Goal: Manage account settings: Manage account settings

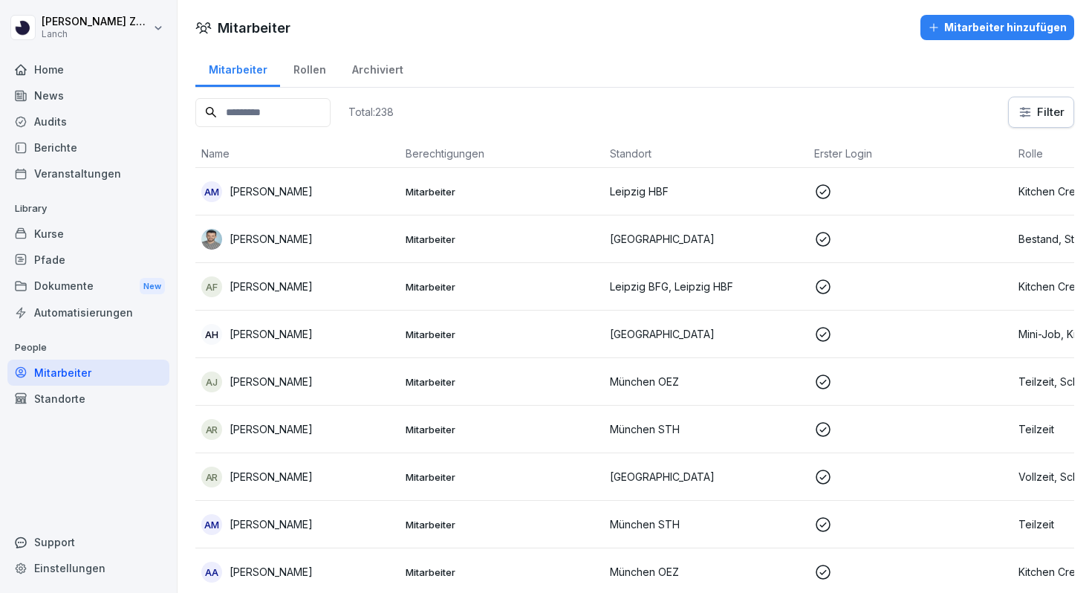
scroll to position [10541, 0]
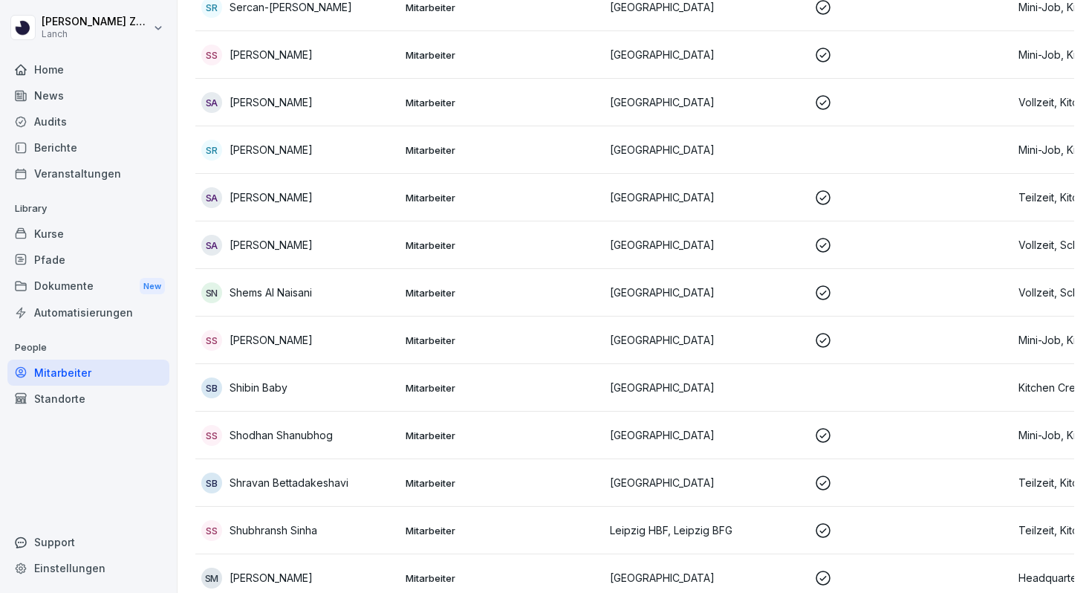
click at [73, 71] on div "Home" at bounding box center [88, 69] width 162 height 26
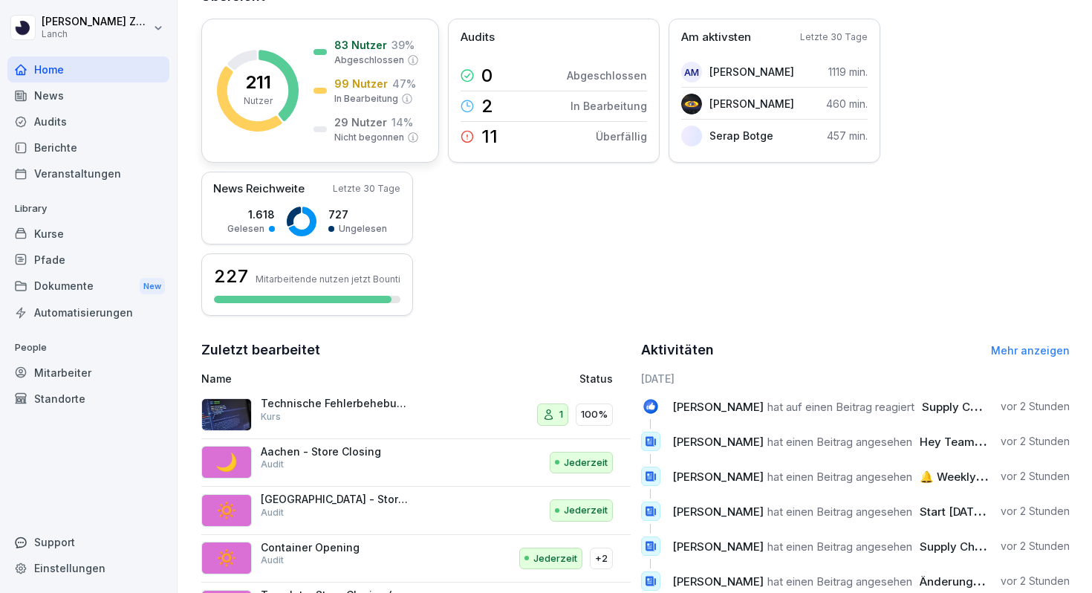
scroll to position [206, 0]
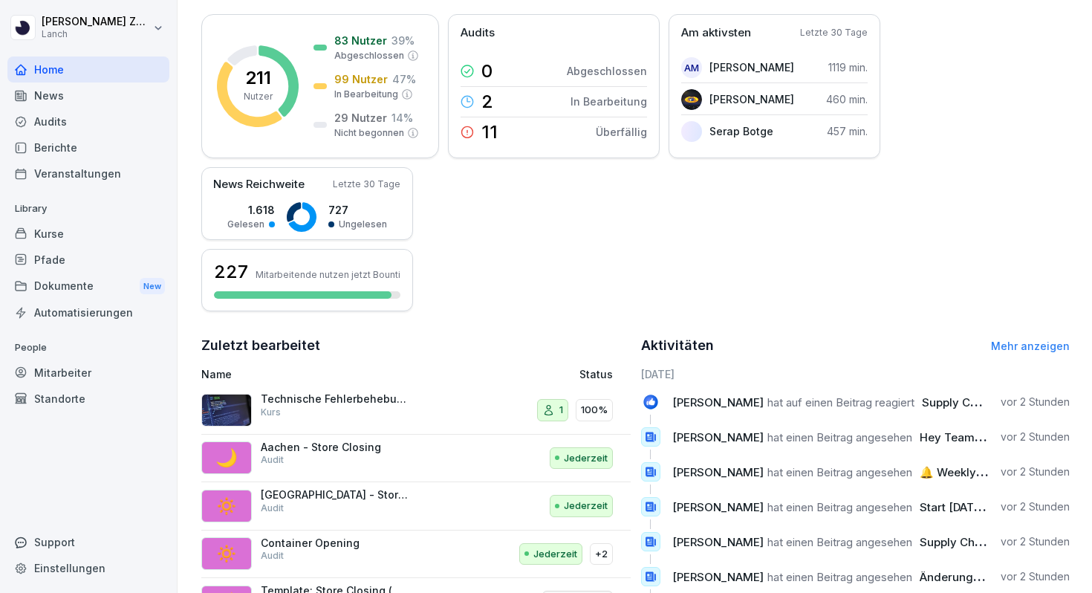
click at [66, 371] on div "Mitarbeiter" at bounding box center [88, 373] width 162 height 26
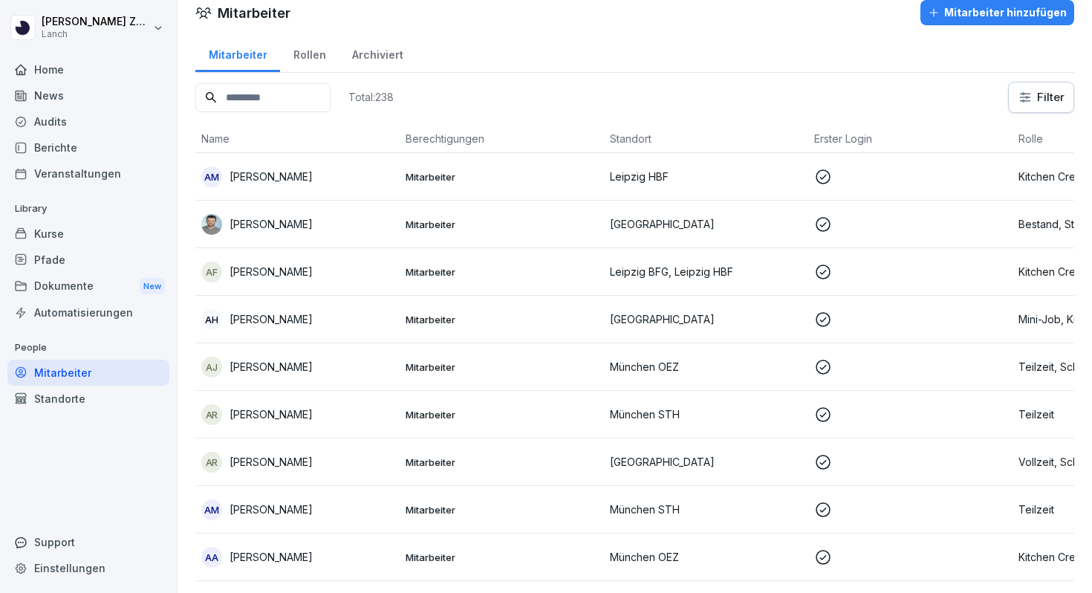
click at [247, 107] on input at bounding box center [262, 97] width 135 height 29
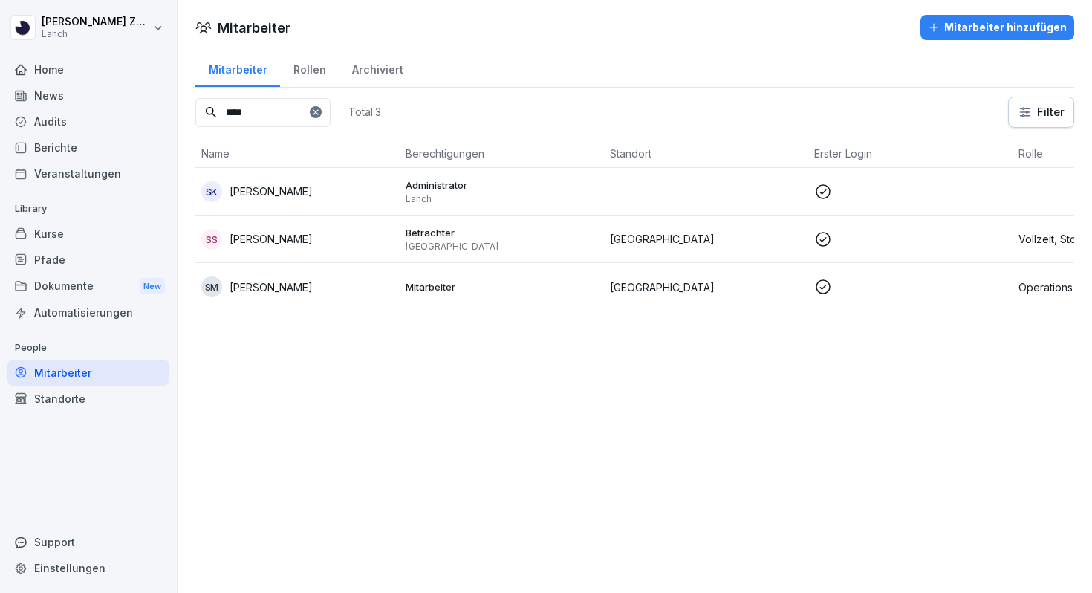
type input "****"
click at [960, 252] on td at bounding box center [910, 239] width 204 height 48
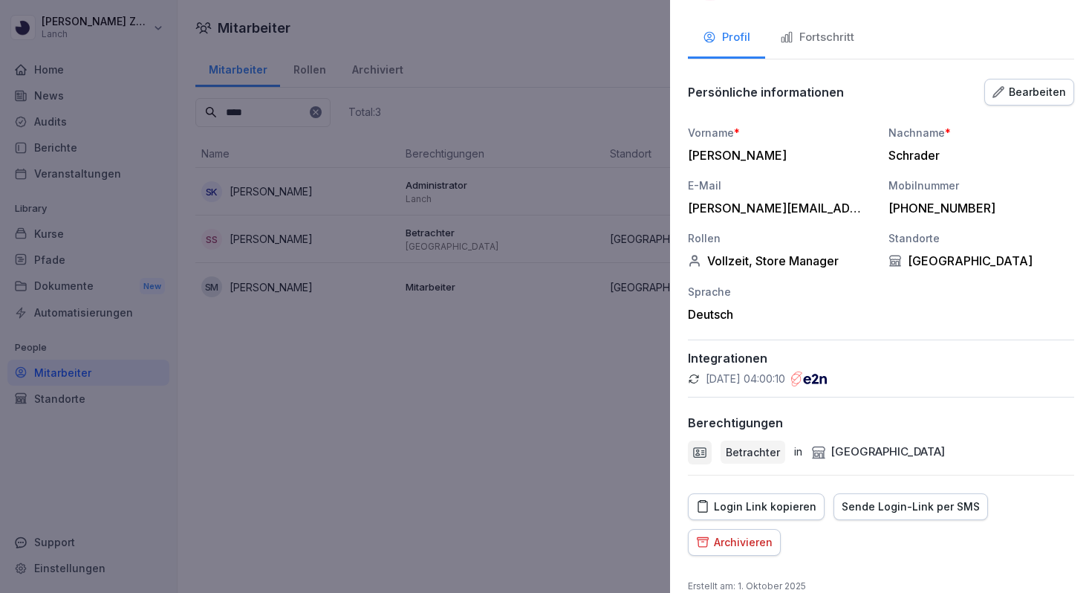
scroll to position [105, 0]
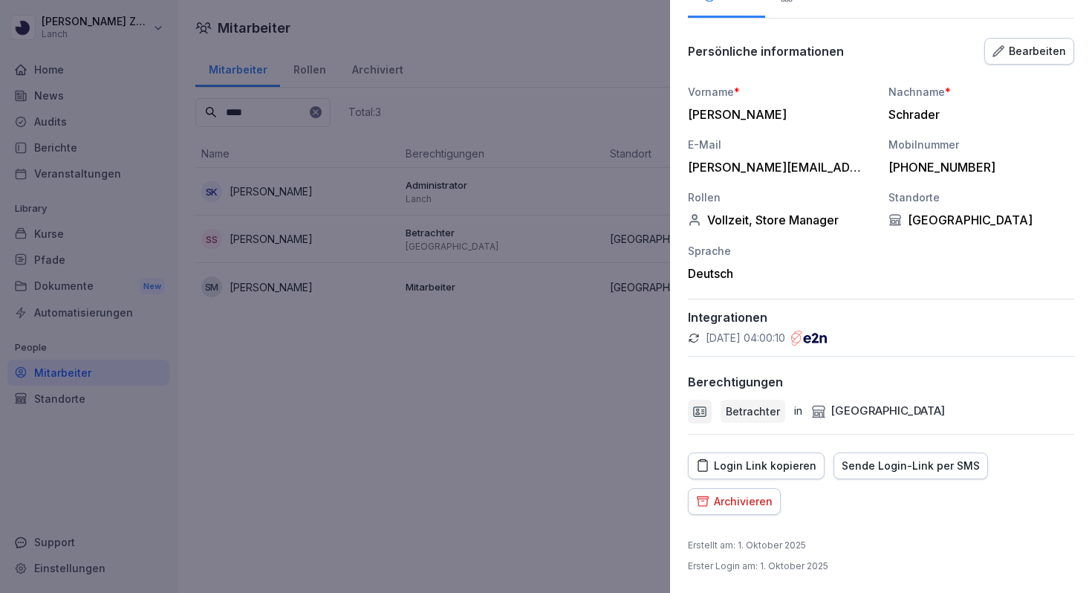
click at [735, 411] on p "Betrachter" at bounding box center [753, 411] width 54 height 16
click at [702, 409] on icon at bounding box center [699, 411] width 15 height 15
click at [736, 412] on p "Betrachter" at bounding box center [753, 411] width 54 height 16
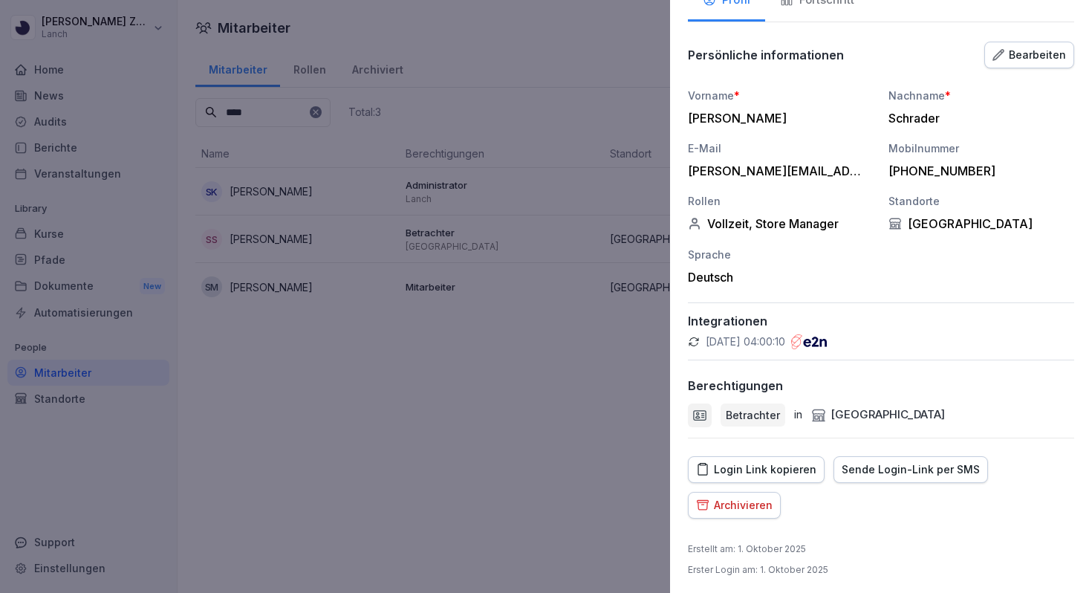
click at [1038, 59] on div "Bearbeiten" at bounding box center [1029, 55] width 74 height 16
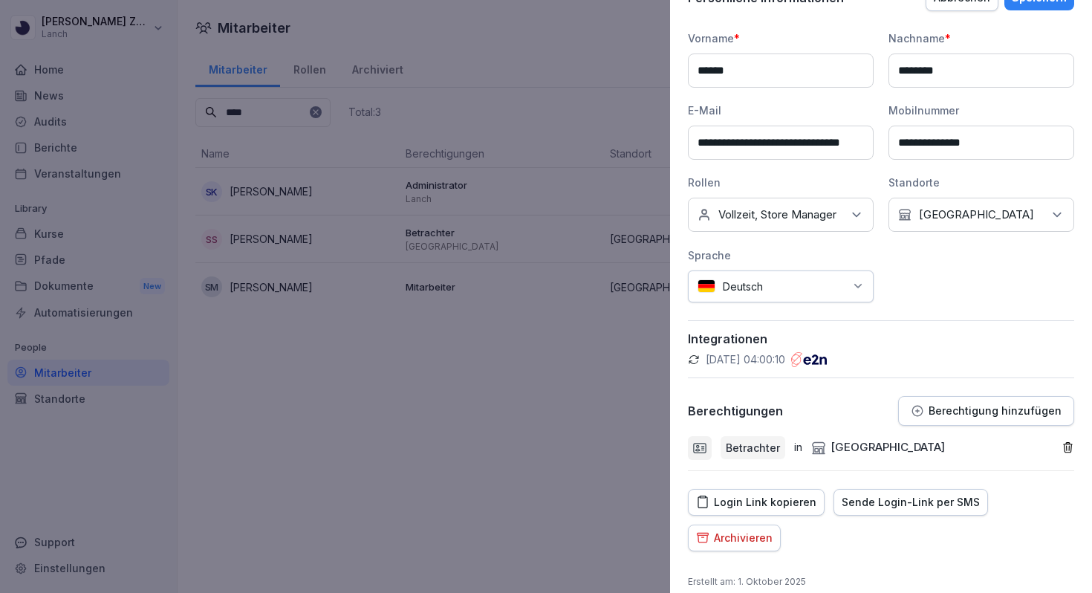
scroll to position [195, 0]
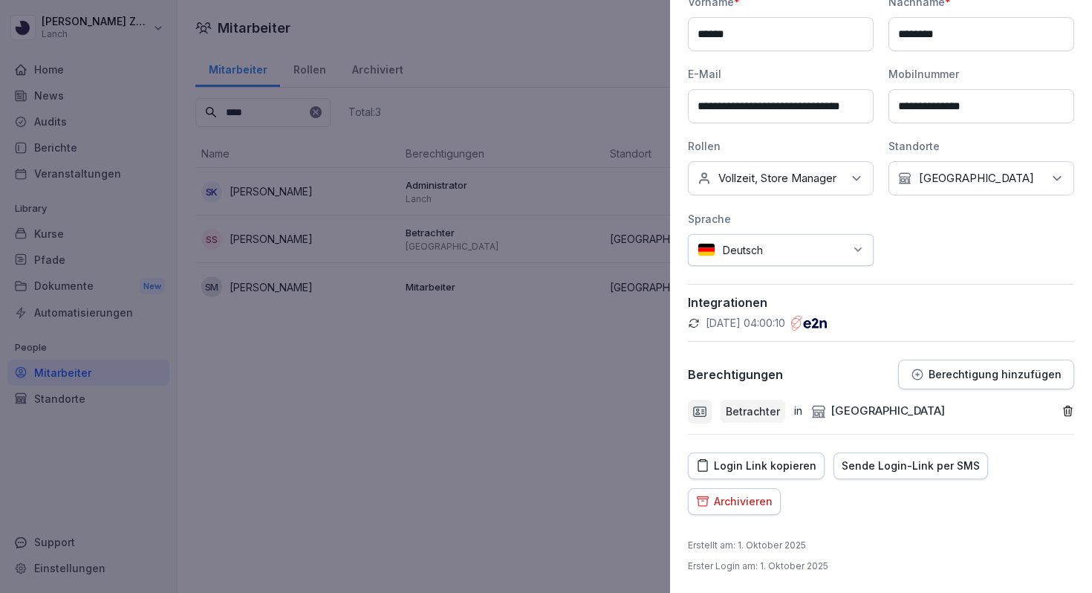
click at [772, 409] on p "Betrachter" at bounding box center [753, 411] width 54 height 16
click at [742, 415] on p "Betrachter" at bounding box center [753, 411] width 54 height 16
click at [933, 381] on button "Berechtigung hinzufügen" at bounding box center [986, 375] width 176 height 30
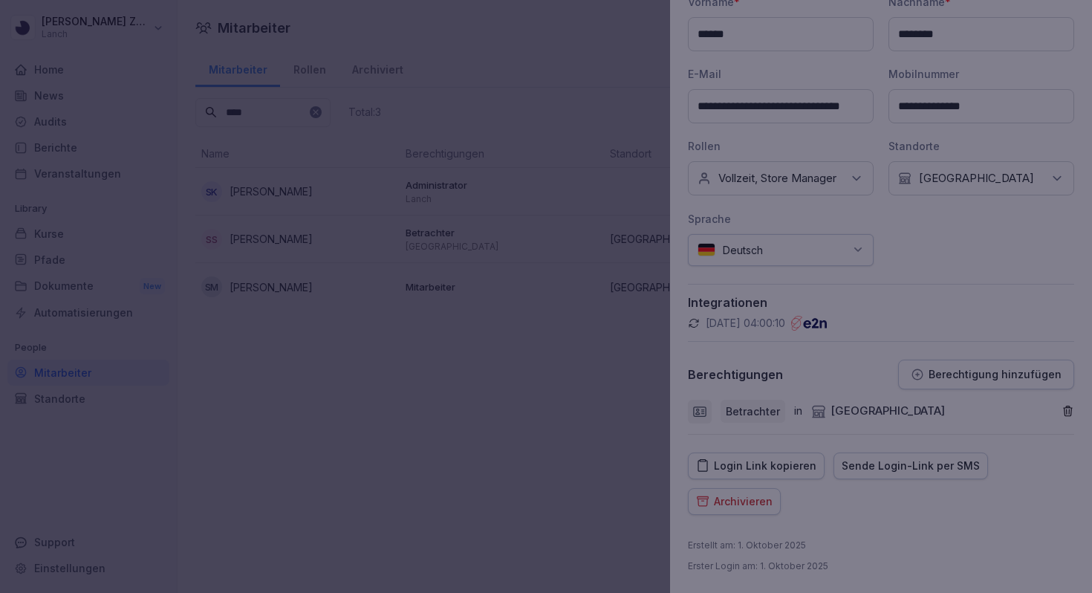
click at [302, 412] on div at bounding box center [546, 296] width 1092 height 593
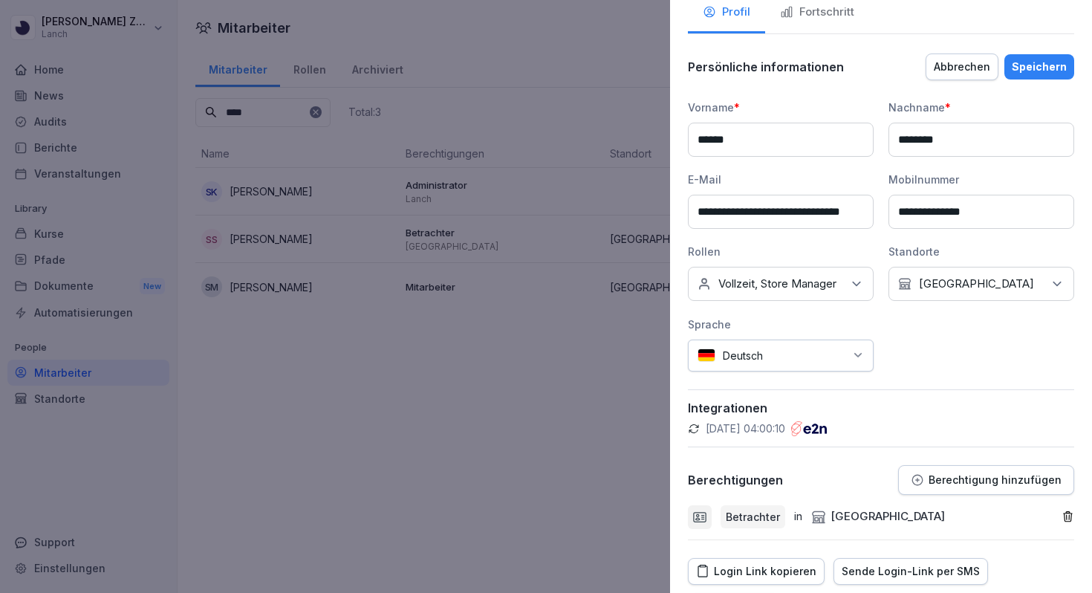
scroll to position [0, 0]
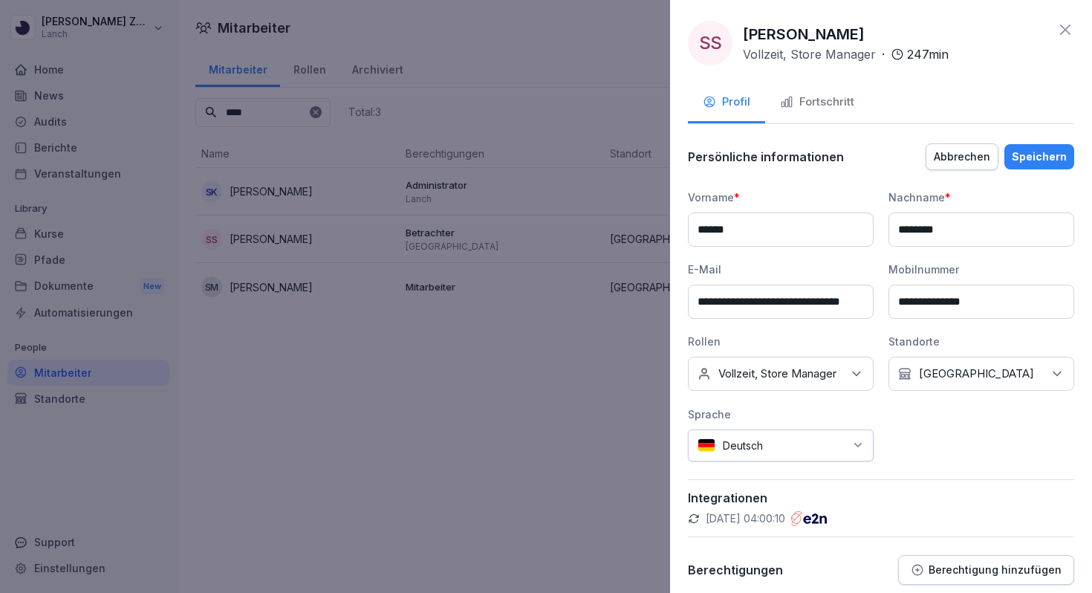
click at [1015, 163] on div "Speichern" at bounding box center [1039, 157] width 55 height 16
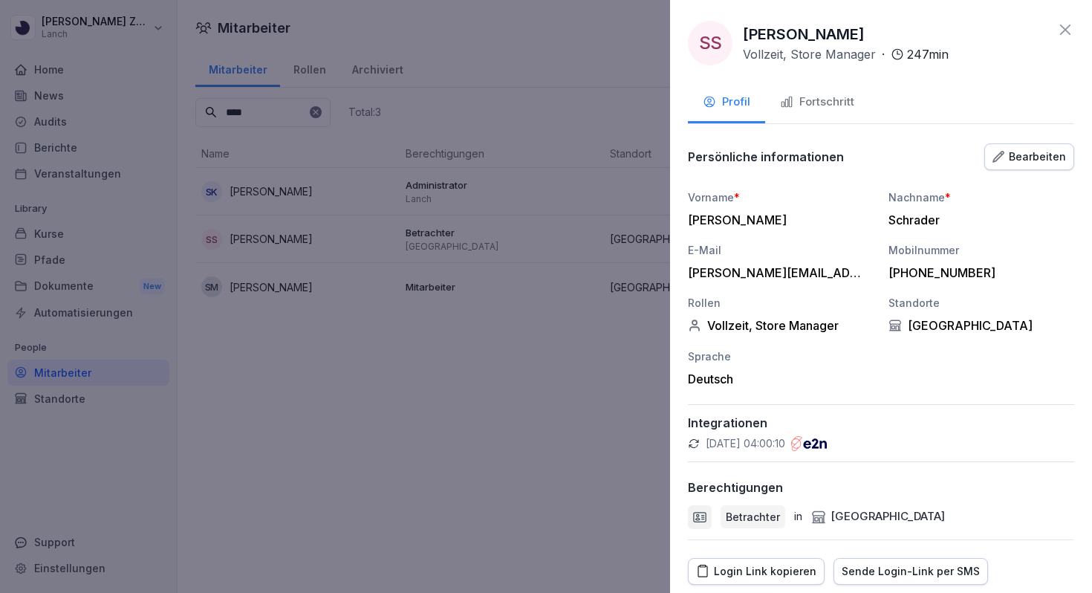
click at [833, 112] on button "Fortschritt" at bounding box center [817, 103] width 104 height 40
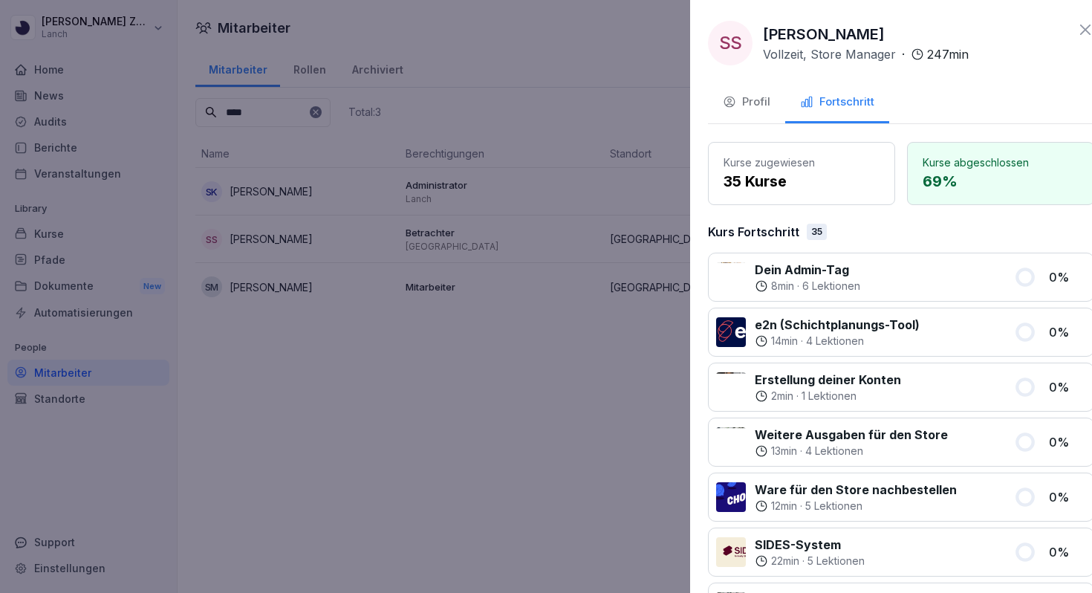
click at [427, 356] on div at bounding box center [546, 296] width 1092 height 593
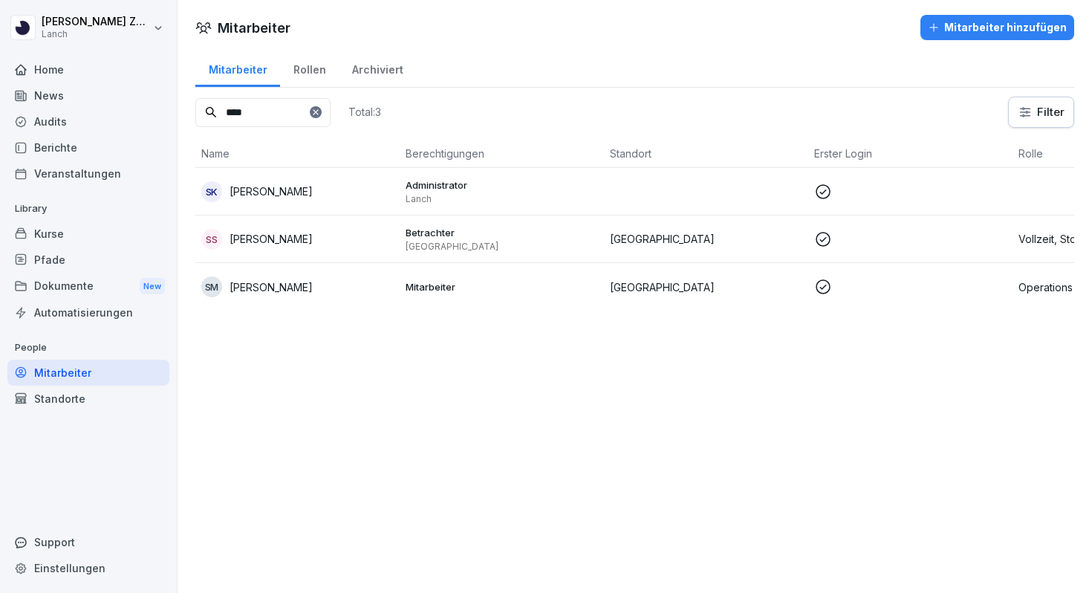
click at [79, 76] on div "Home" at bounding box center [88, 69] width 162 height 26
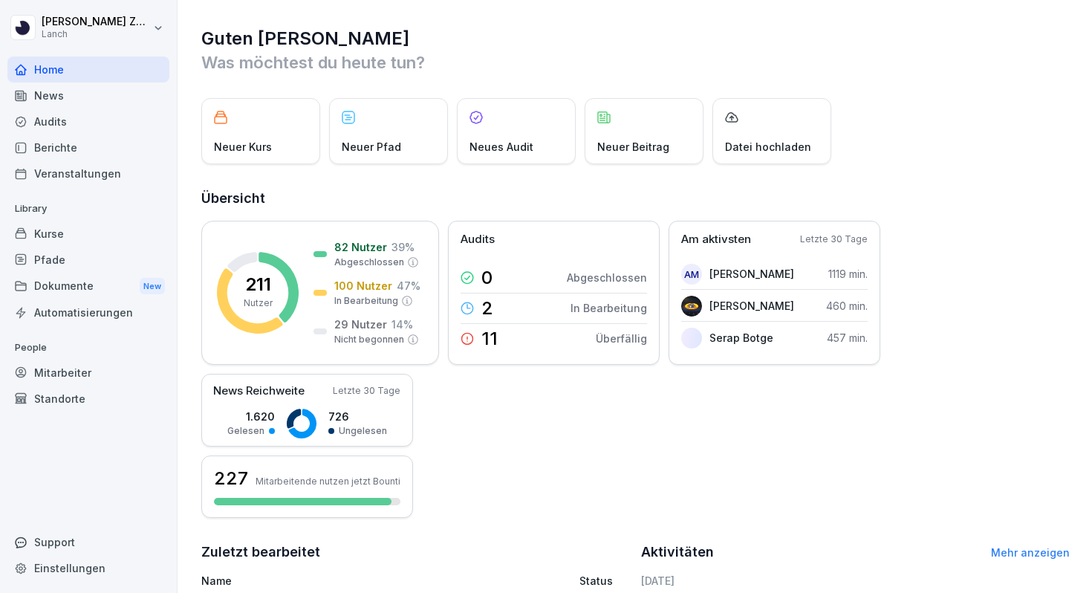
click at [41, 71] on div "Home" at bounding box center [88, 69] width 162 height 26
click at [79, 23] on html "Carla Zahn Lanch Home News Audits Berichte Veranstaltungen Library Kurse Pfade …" at bounding box center [546, 296] width 1092 height 593
click at [87, 66] on div "Einstellungen" at bounding box center [95, 66] width 147 height 27
select select "**"
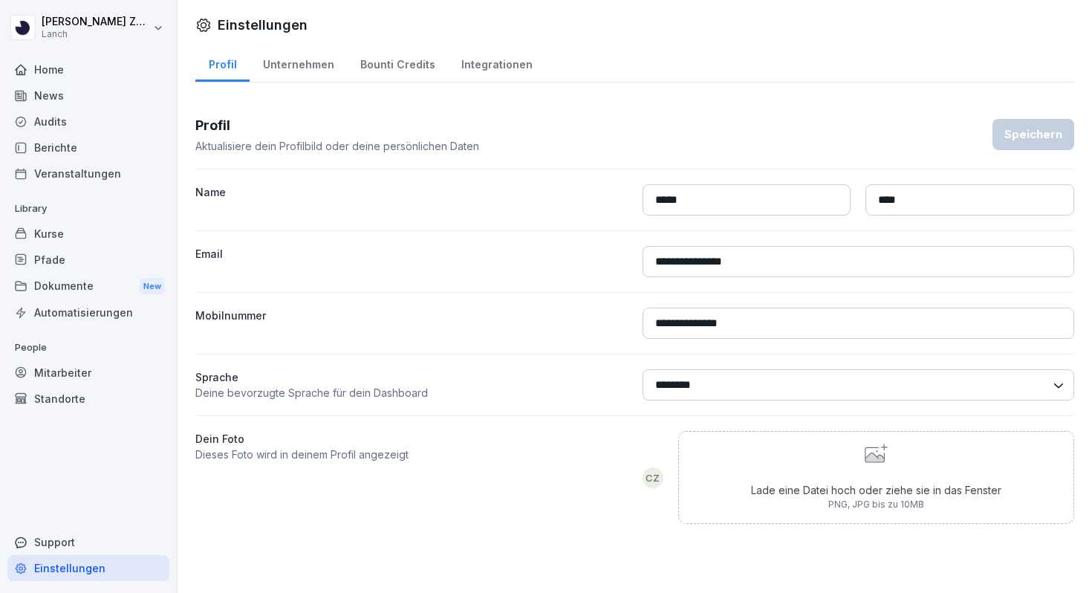
click at [300, 59] on div "Unternehmen" at bounding box center [298, 63] width 97 height 38
select select "**"
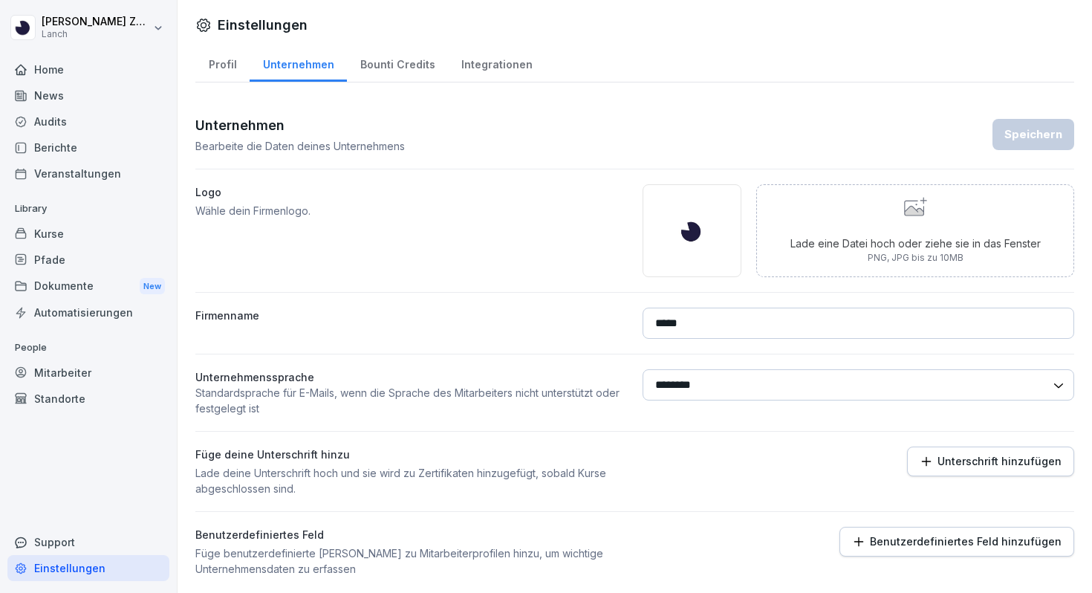
click at [384, 59] on div "Bounti Credits" at bounding box center [397, 63] width 101 height 38
